Goal: Navigation & Orientation: Find specific page/section

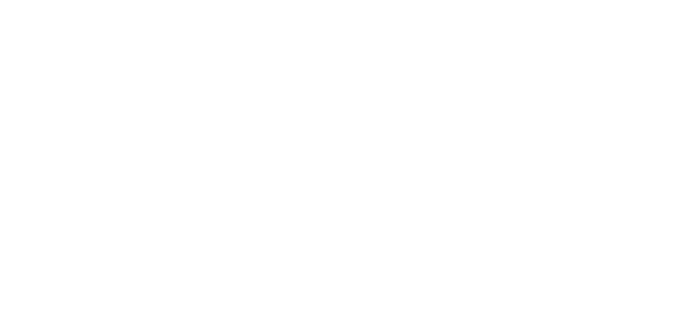
drag, startPoint x: 0, startPoint y: 0, endPoint x: 382, endPoint y: 206, distance: 434.3
click at [382, 206] on div at bounding box center [342, 156] width 684 height 313
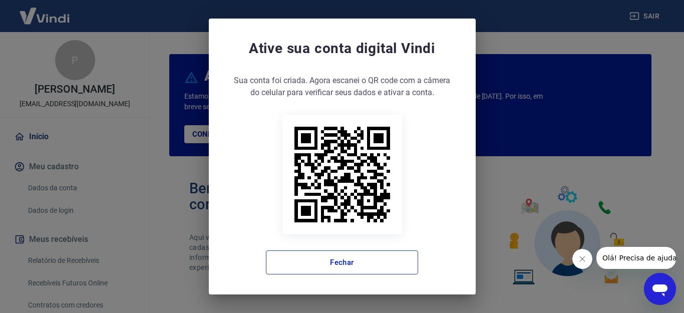
click at [330, 259] on button "Fechar" at bounding box center [342, 262] width 152 height 24
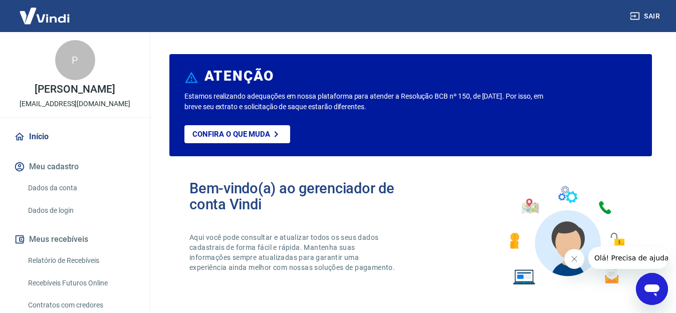
click at [574, 261] on icon "Fechar mensagem da empresa" at bounding box center [574, 259] width 8 height 8
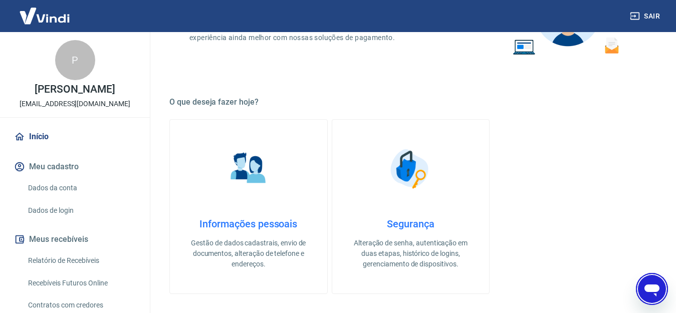
scroll to position [260, 0]
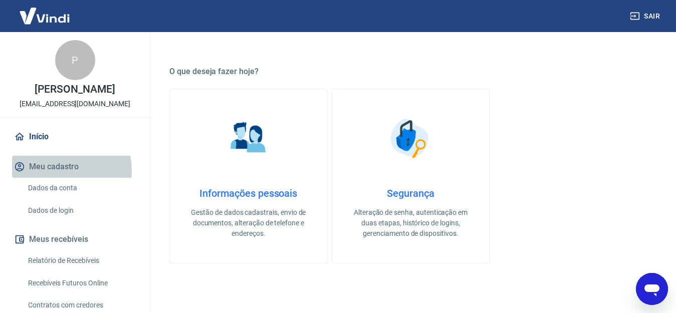
click at [68, 170] on button "Meu cadastro" at bounding box center [75, 167] width 126 height 22
click at [68, 172] on button "Meu cadastro" at bounding box center [75, 167] width 126 height 22
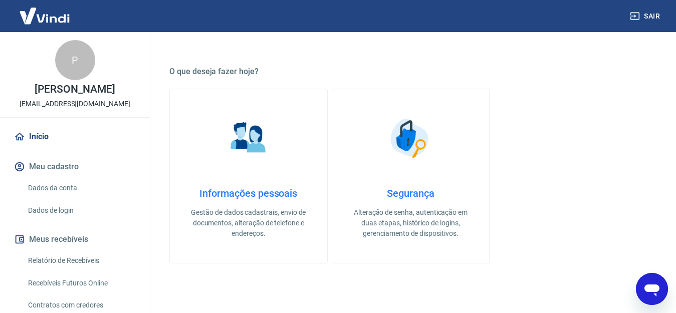
click at [35, 137] on link "Início" at bounding box center [75, 137] width 126 height 22
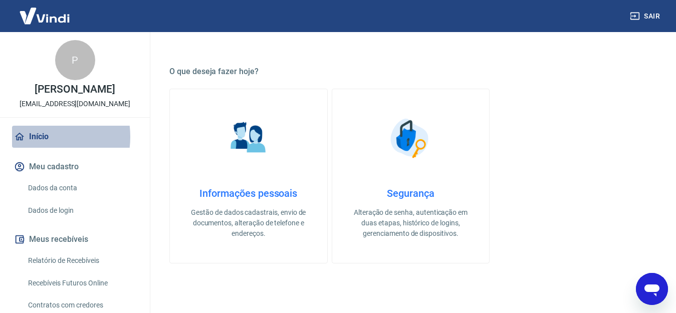
click at [35, 137] on link "Início" at bounding box center [75, 137] width 126 height 22
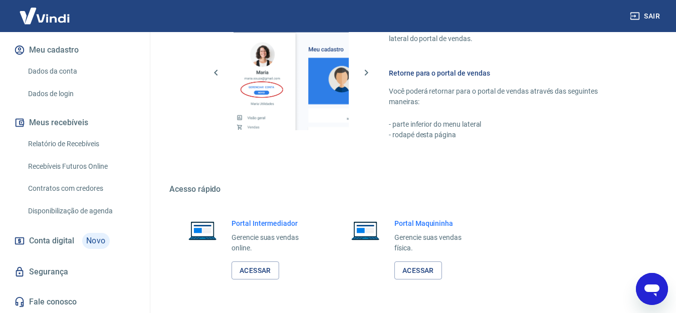
scroll to position [581, 0]
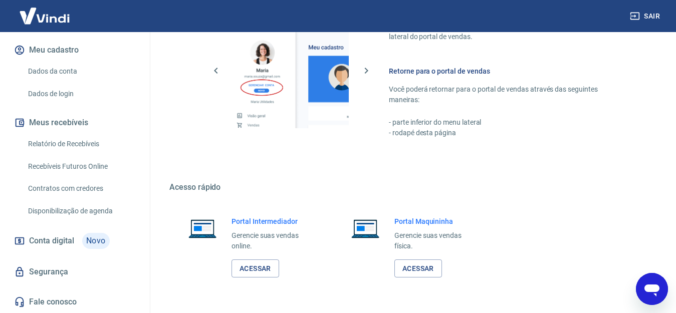
click at [257, 229] on div "Portal Intermediador Gerencie suas vendas online. Acessar" at bounding box center [272, 247] width 83 height 62
click at [250, 264] on link "Acessar" at bounding box center [255, 268] width 48 height 19
